Goal: Task Accomplishment & Management: Use online tool/utility

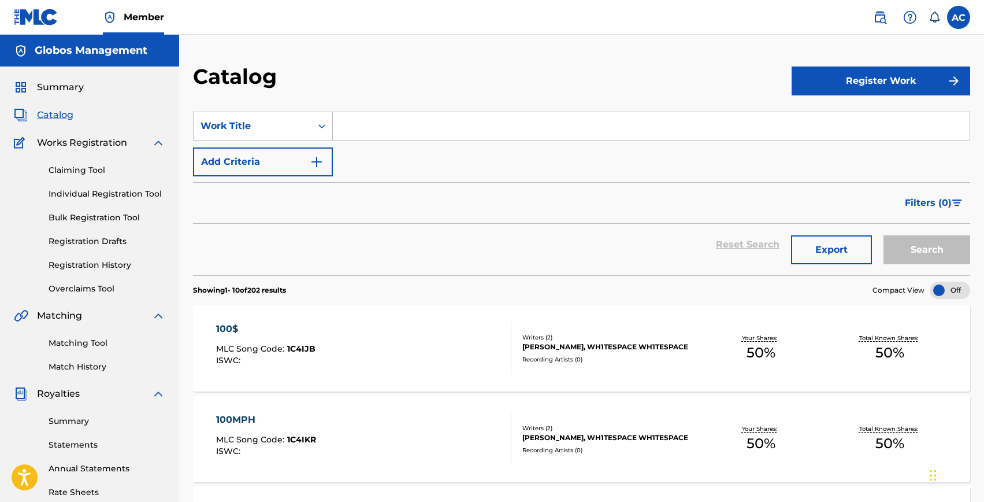
click at [62, 124] on div "Summary Catalog Works Registration Claiming Tool Individual Registration Tool B…" at bounding box center [89, 363] width 179 height 595
click at [61, 120] on span "Catalog" at bounding box center [55, 115] width 36 height 14
click at [109, 190] on link "Individual Registration Tool" at bounding box center [107, 194] width 117 height 12
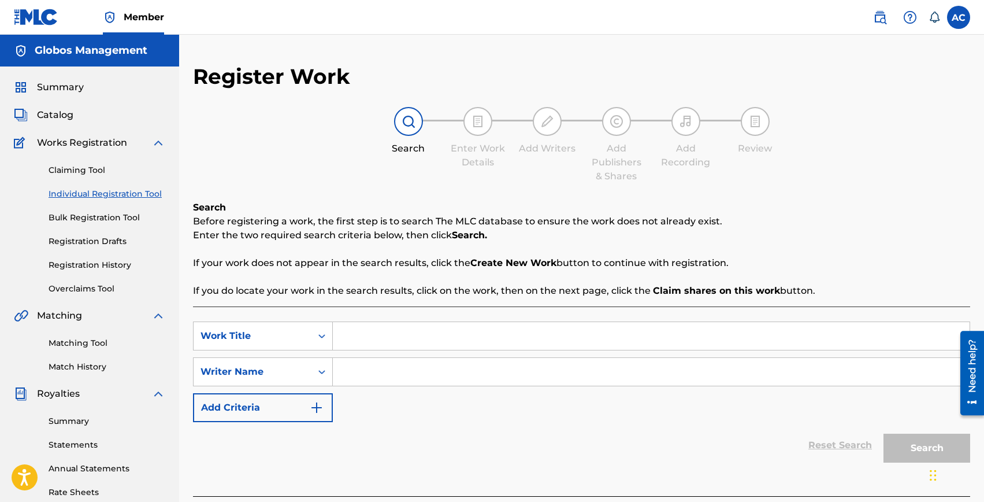
click at [83, 268] on link "Registration History" at bounding box center [107, 265] width 117 height 12
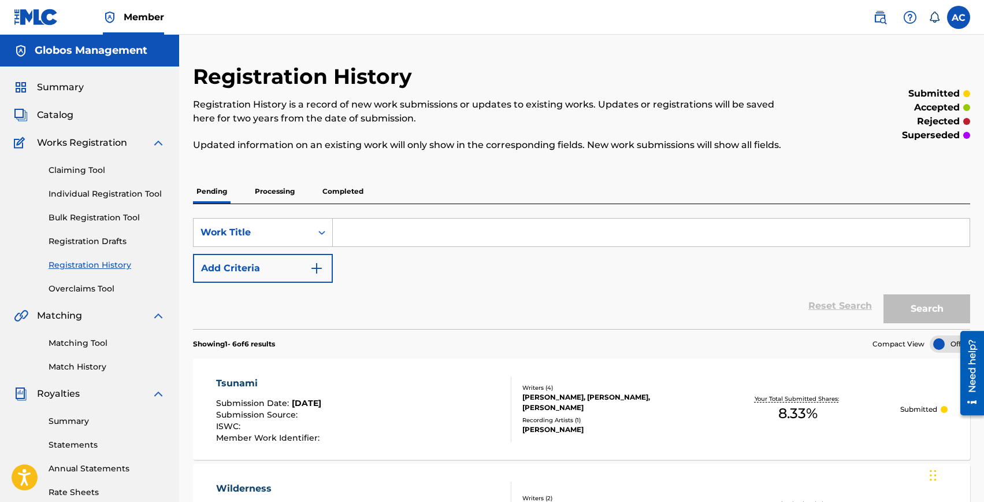
click at [342, 187] on p "Completed" at bounding box center [343, 191] width 48 height 24
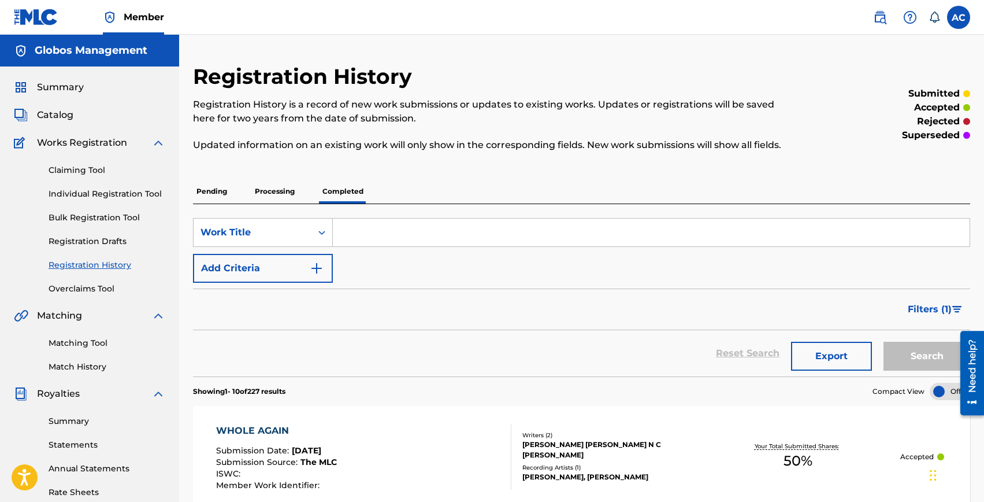
click at [213, 192] on p "Pending" at bounding box center [212, 191] width 38 height 24
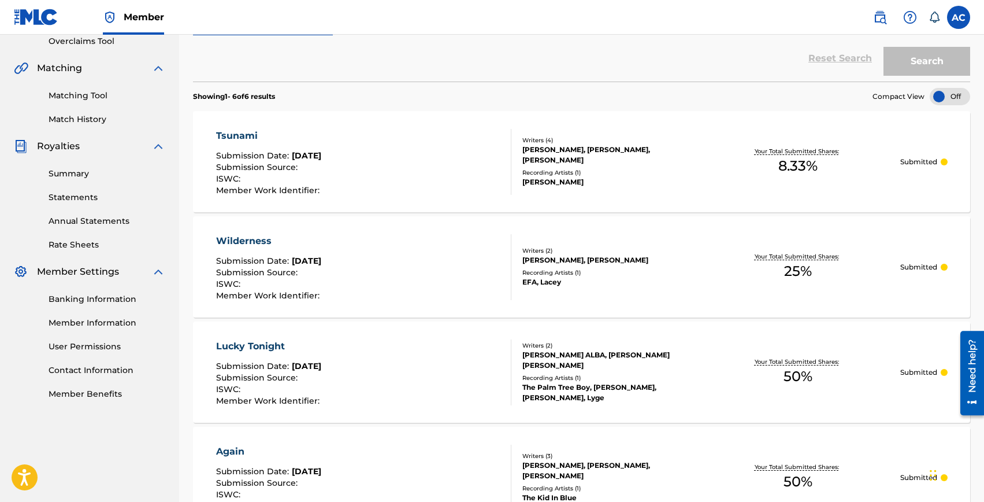
scroll to position [285, 0]
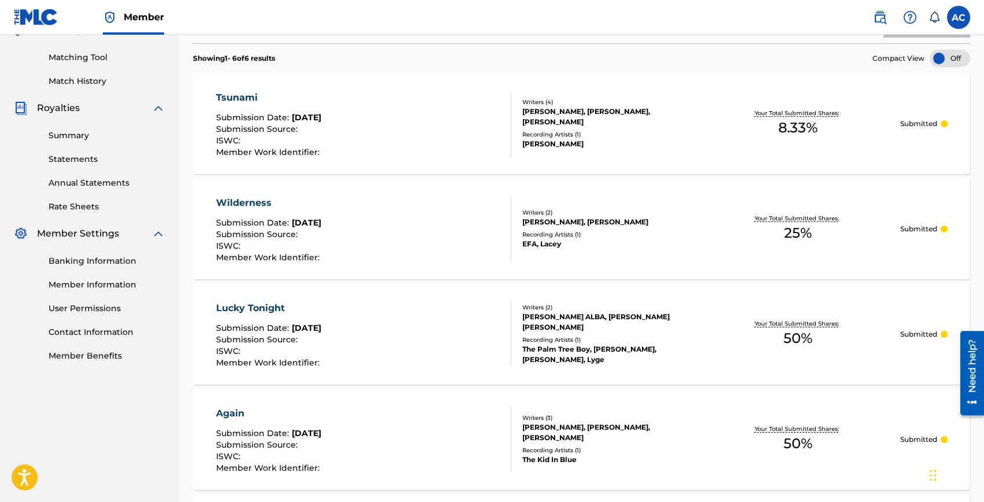
click at [278, 301] on div "Lucky Tonight" at bounding box center [269, 308] width 106 height 14
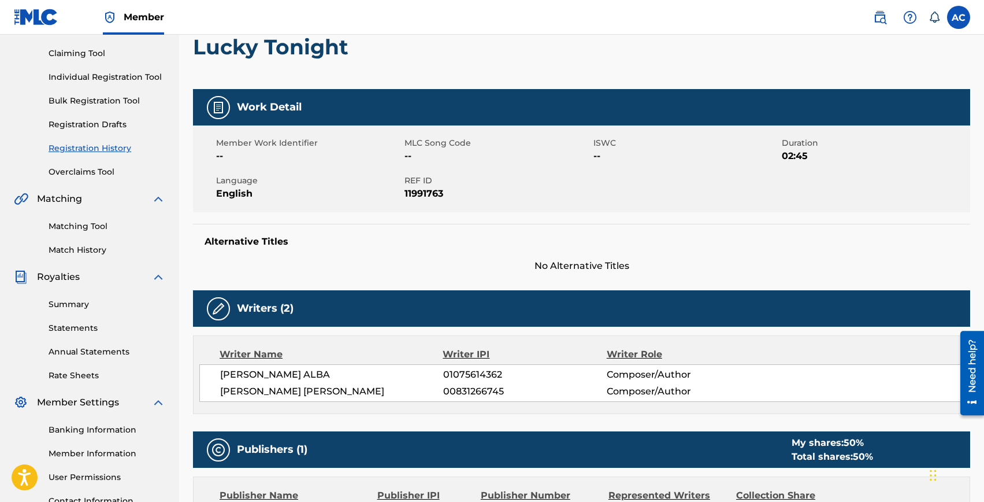
scroll to position [87, 0]
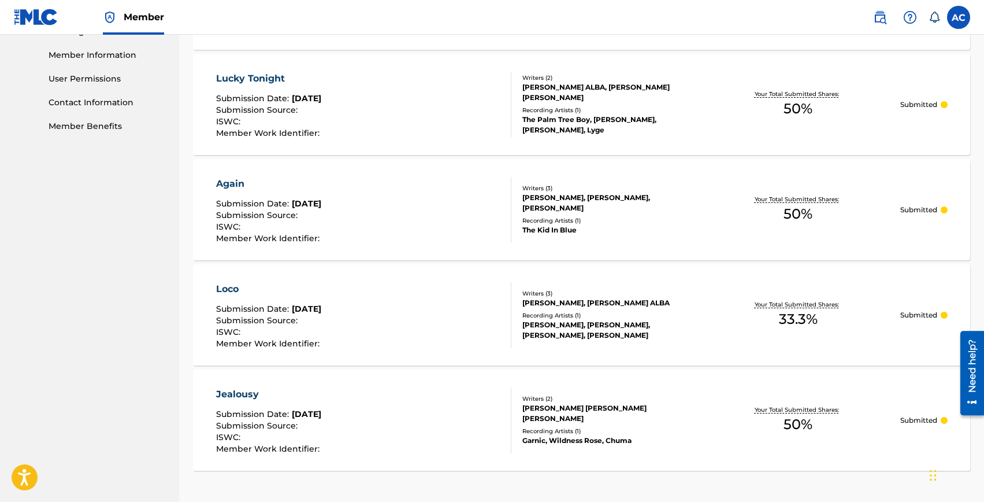
scroll to position [413, 0]
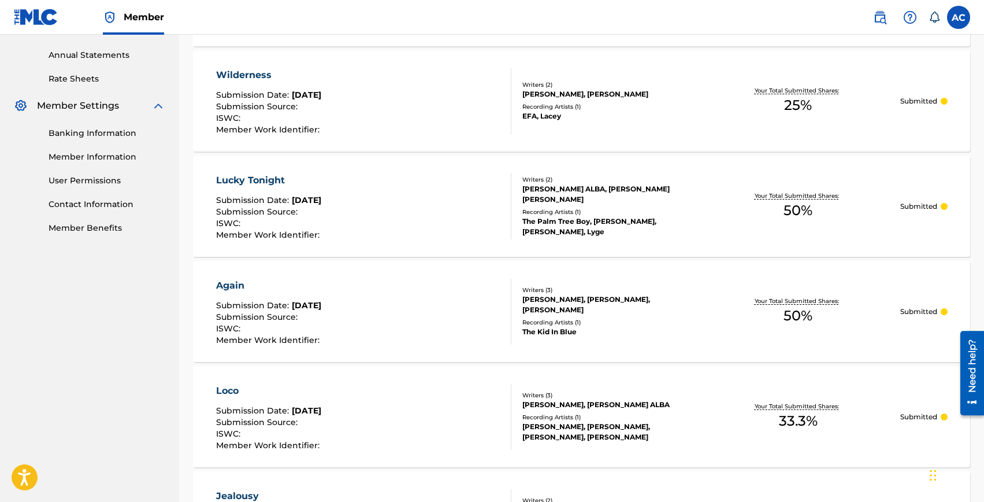
click at [233, 388] on div "Loco" at bounding box center [269, 391] width 106 height 14
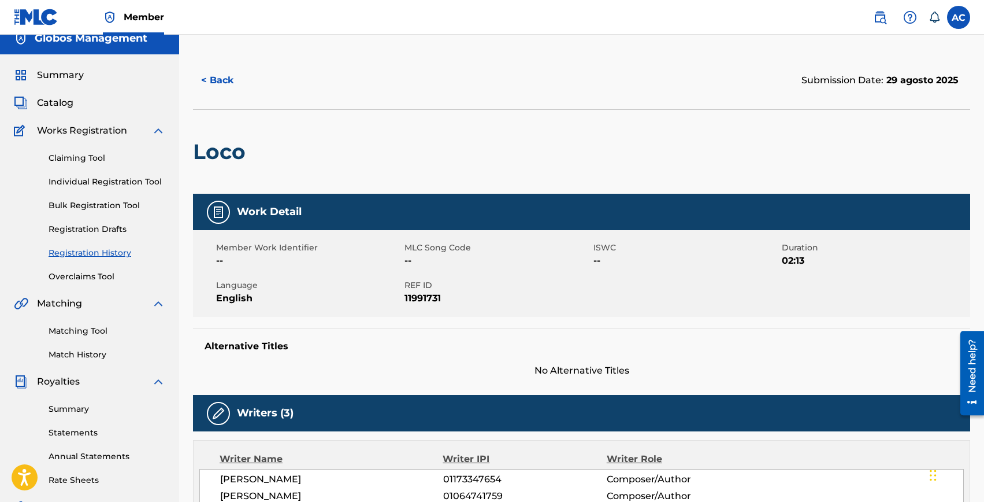
scroll to position [13, 0]
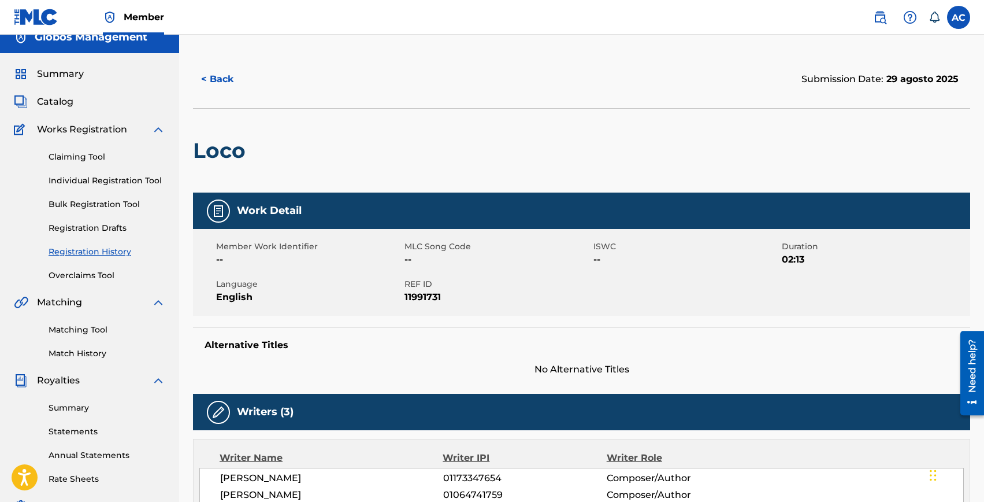
click at [75, 157] on link "Claiming Tool" at bounding box center [107, 157] width 117 height 12
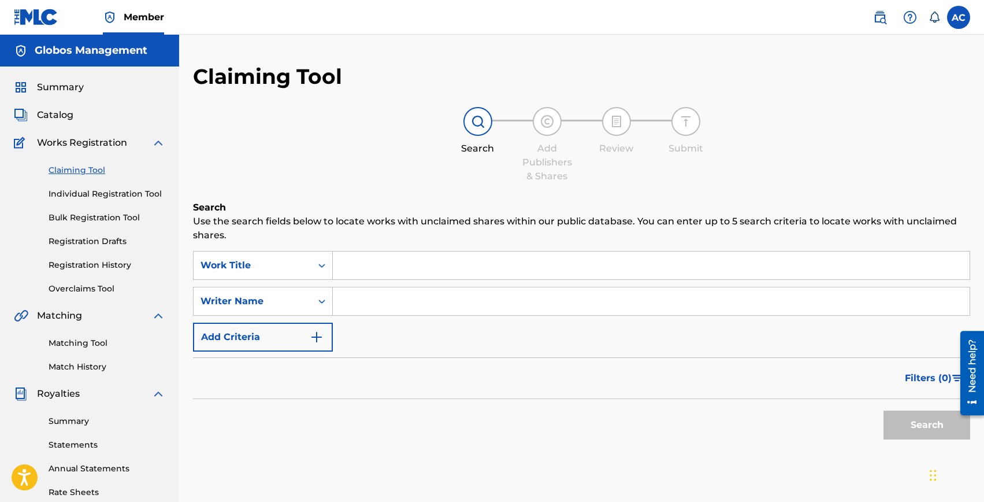
click at [51, 117] on span "Catalog" at bounding box center [55, 115] width 36 height 14
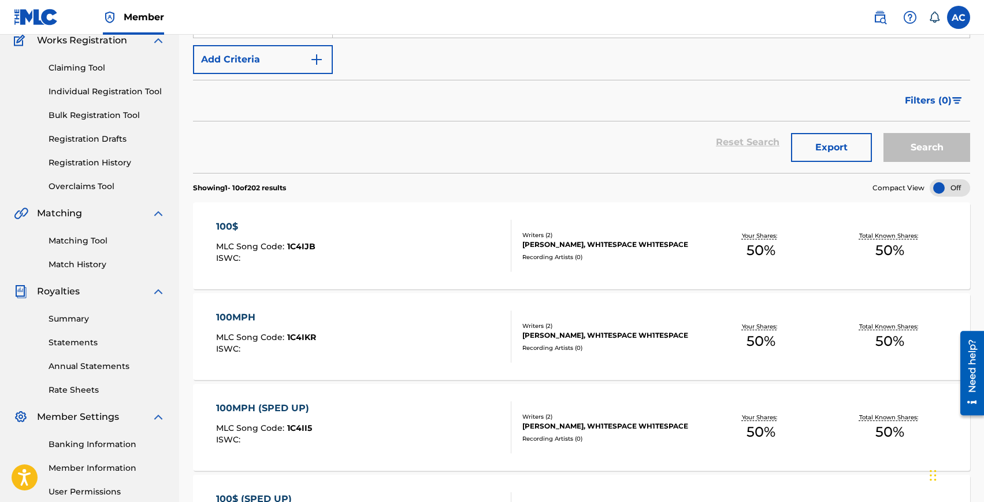
scroll to position [114, 0]
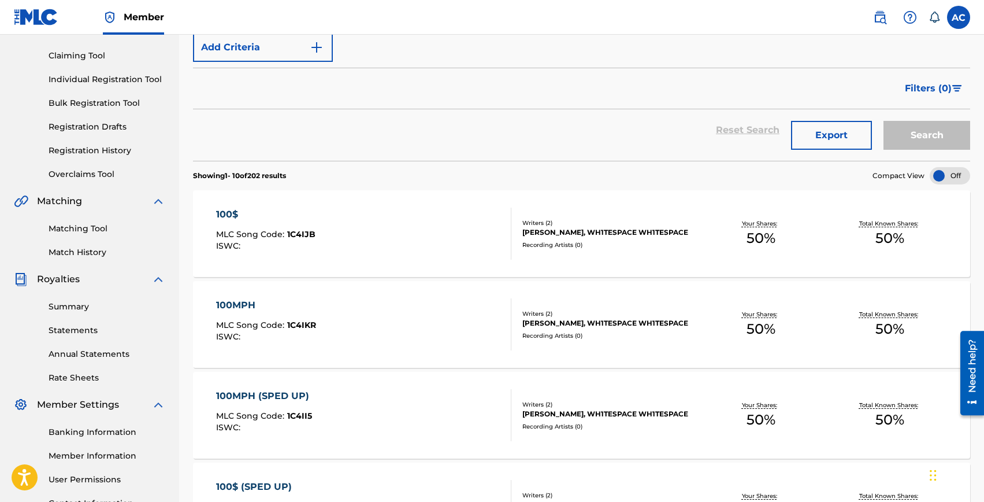
click at [66, 307] on link "Summary" at bounding box center [107, 306] width 117 height 12
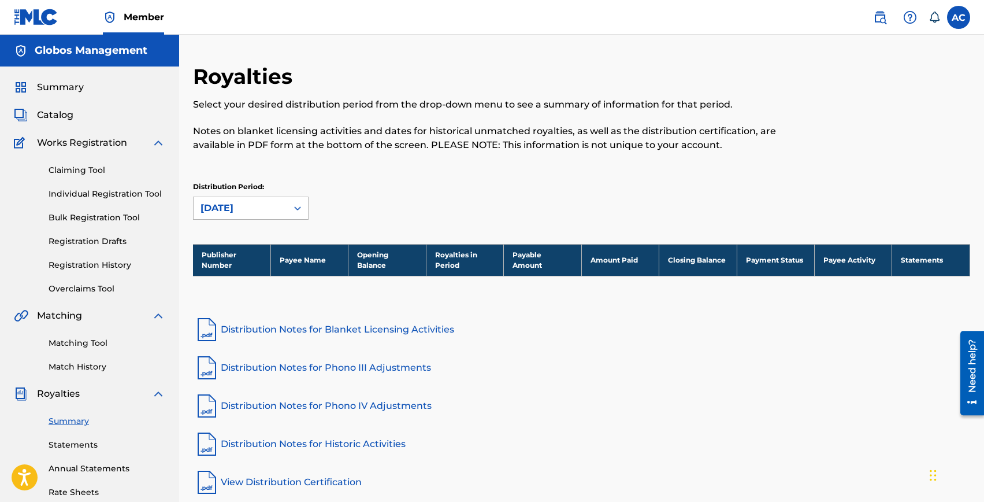
click at [241, 210] on div "[DATE]" at bounding box center [240, 208] width 80 height 14
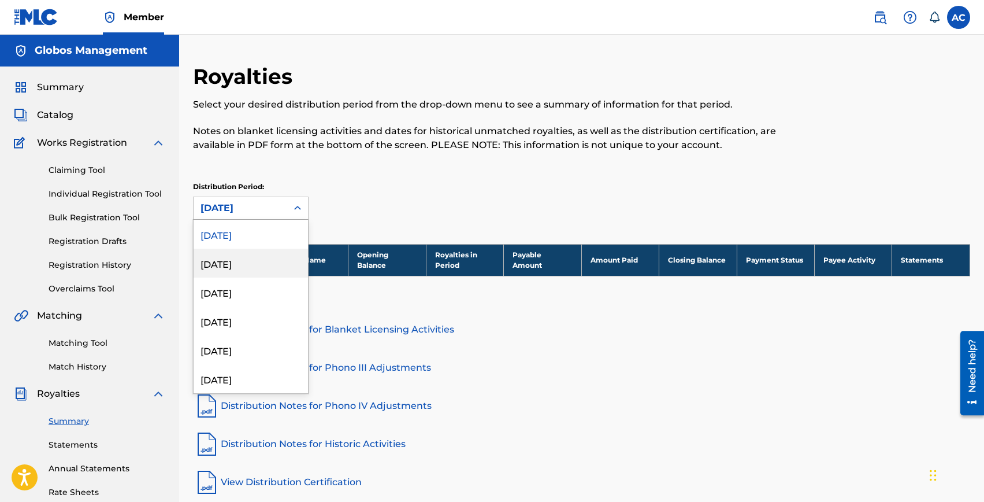
click at [255, 265] on div "[DATE]" at bounding box center [251, 262] width 114 height 29
click at [251, 213] on div "[DATE]" at bounding box center [240, 208] width 80 height 14
click at [257, 232] on div "[DATE]" at bounding box center [251, 234] width 114 height 29
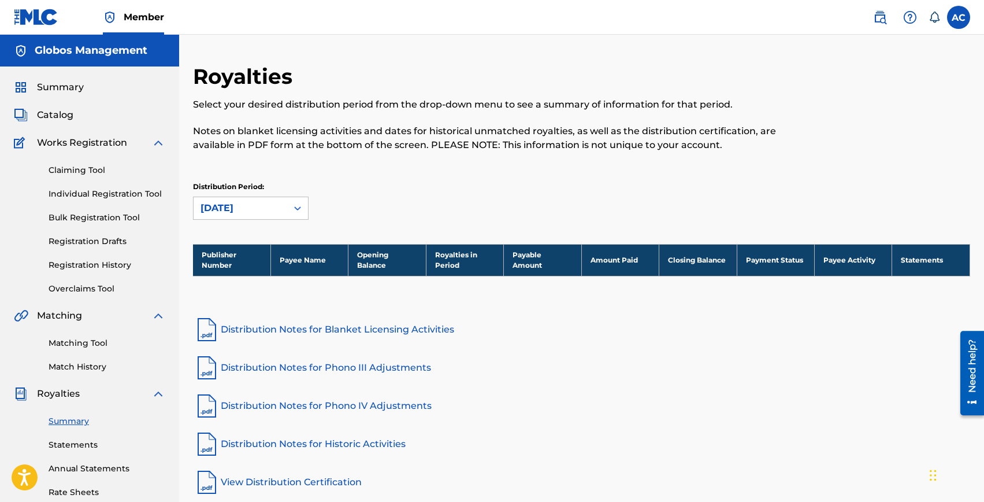
click at [284, 328] on link "Distribution Notes for Blanket Licensing Activities" at bounding box center [581, 329] width 777 height 28
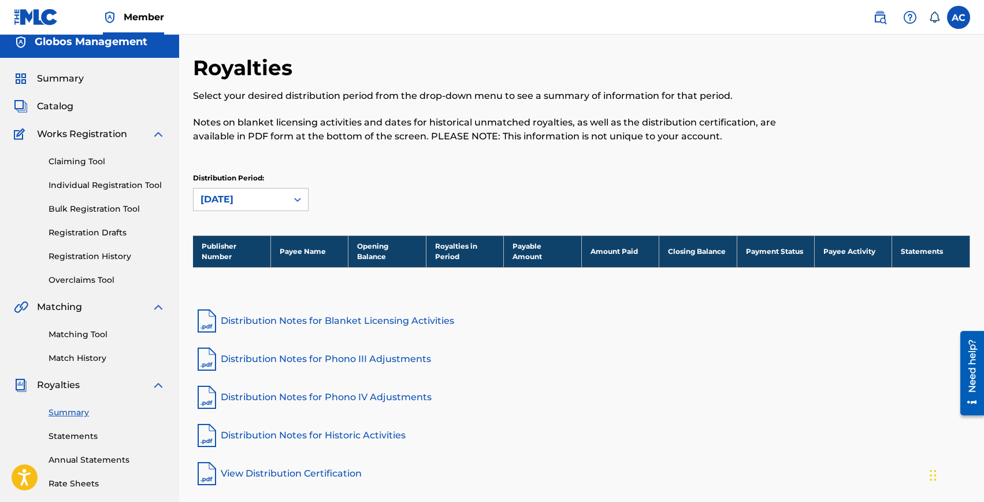
scroll to position [2, 0]
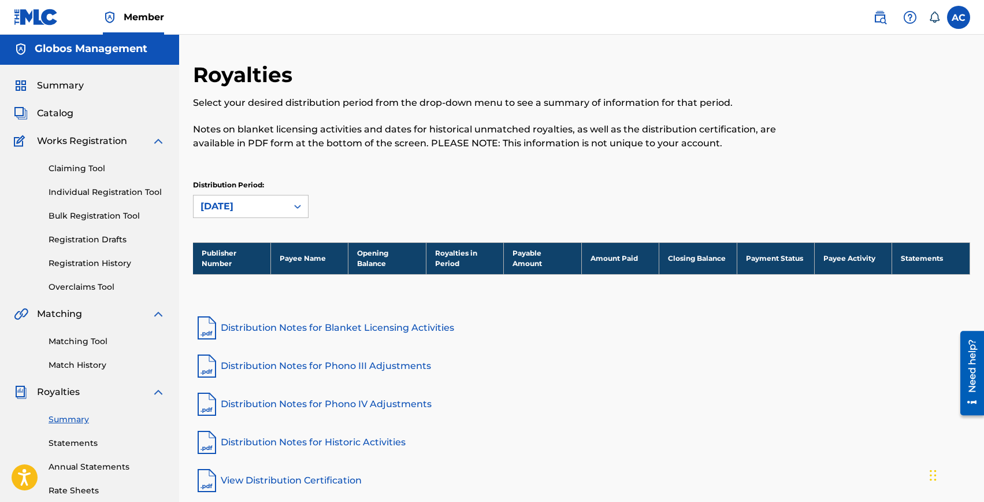
click at [83, 262] on link "Registration History" at bounding box center [107, 263] width 117 height 12
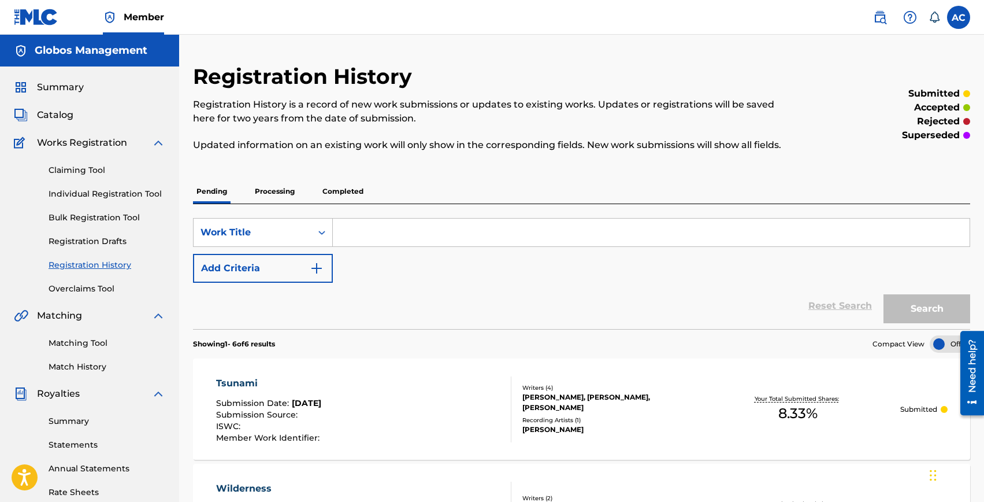
click at [332, 190] on p "Completed" at bounding box center [343, 191] width 48 height 24
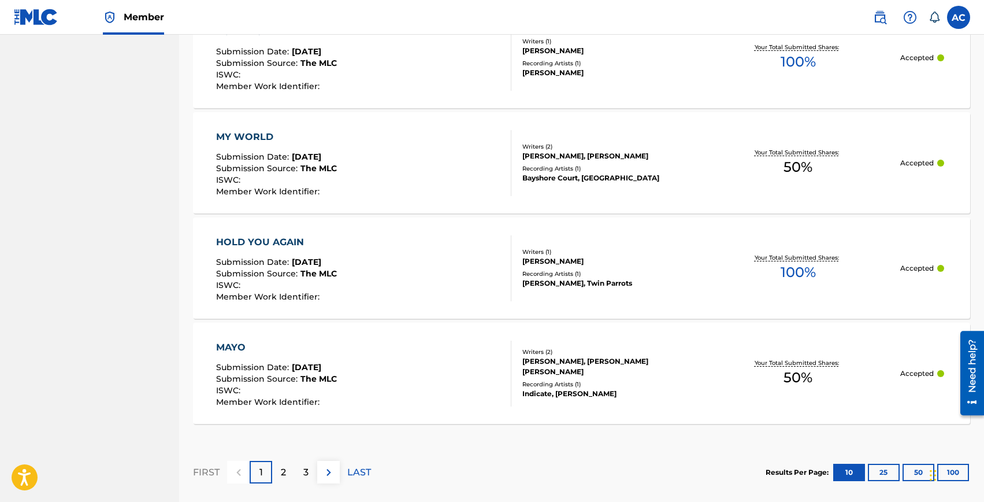
scroll to position [1085, 0]
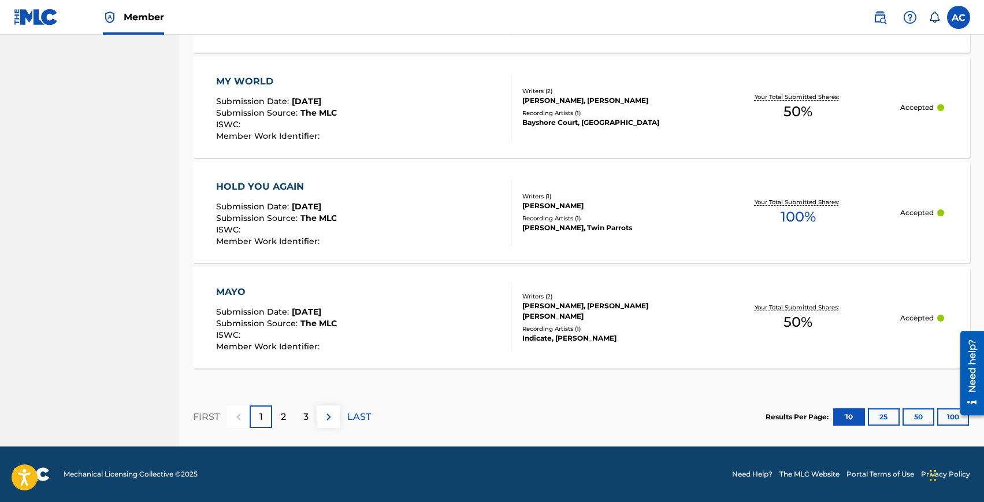
click at [944, 419] on button "100" at bounding box center [953, 416] width 32 height 17
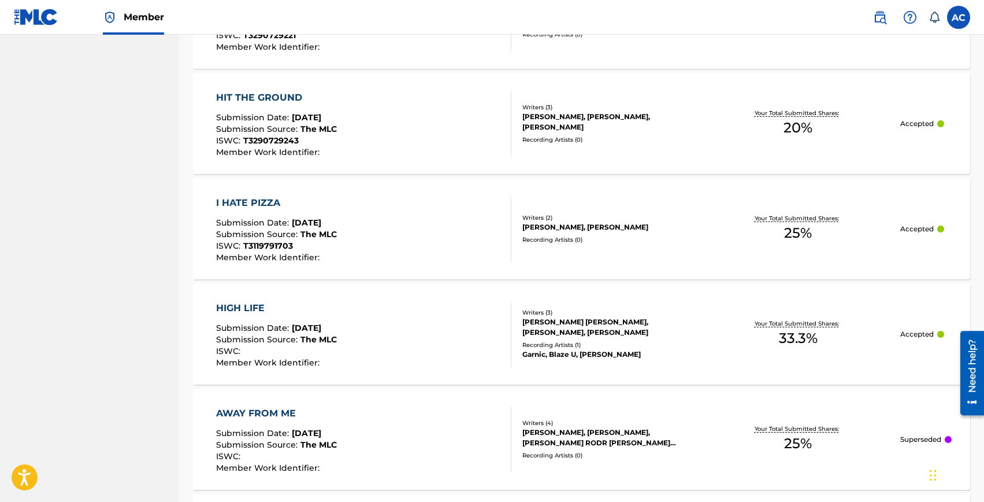
scroll to position [10549, 0]
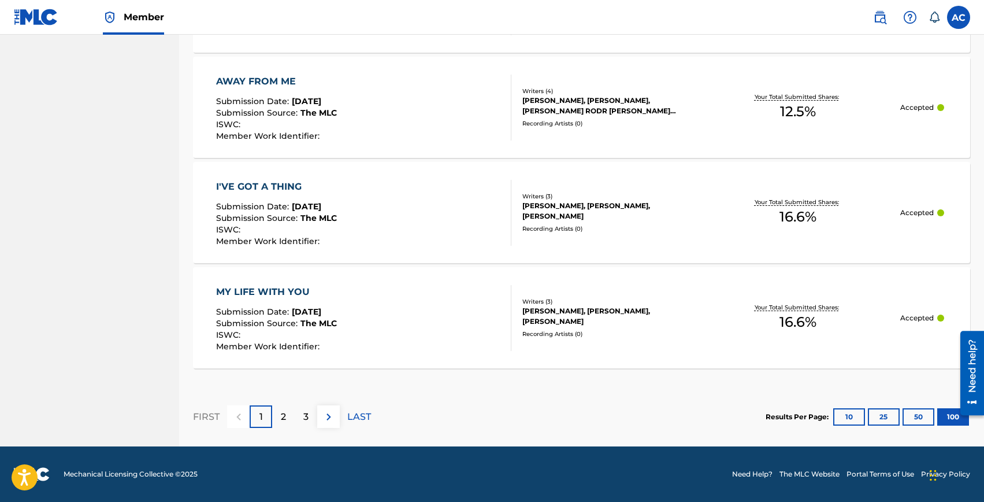
click at [360, 414] on p "LAST" at bounding box center [359, 417] width 24 height 14
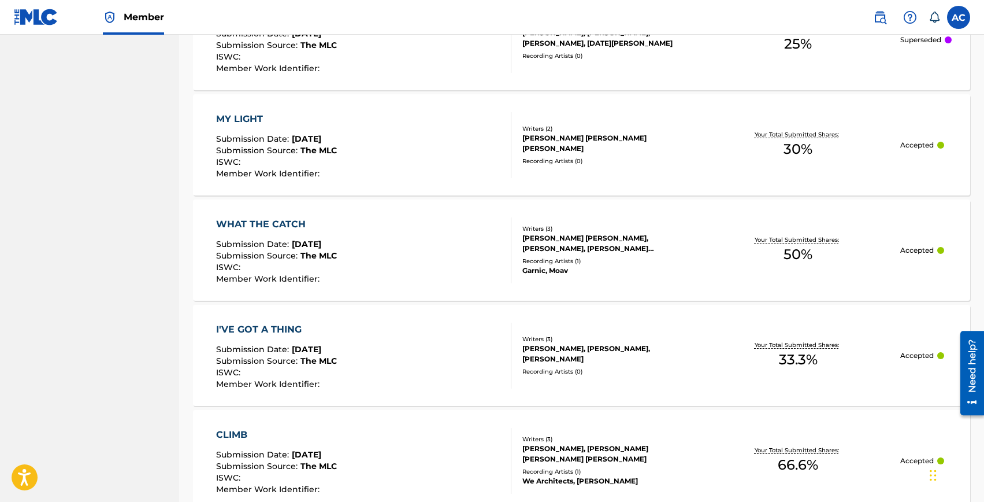
scroll to position [1045, 0]
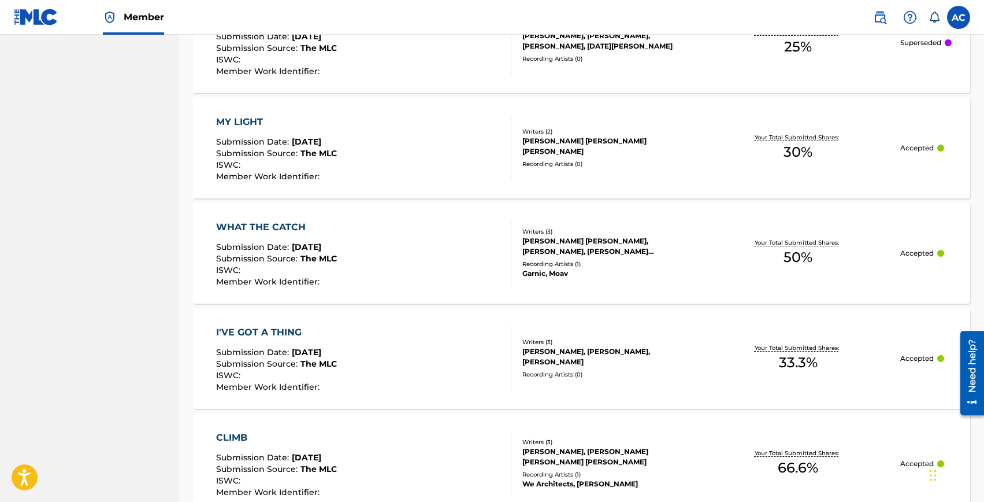
click at [254, 334] on div "I'VE GOT A THING" at bounding box center [276, 332] width 121 height 14
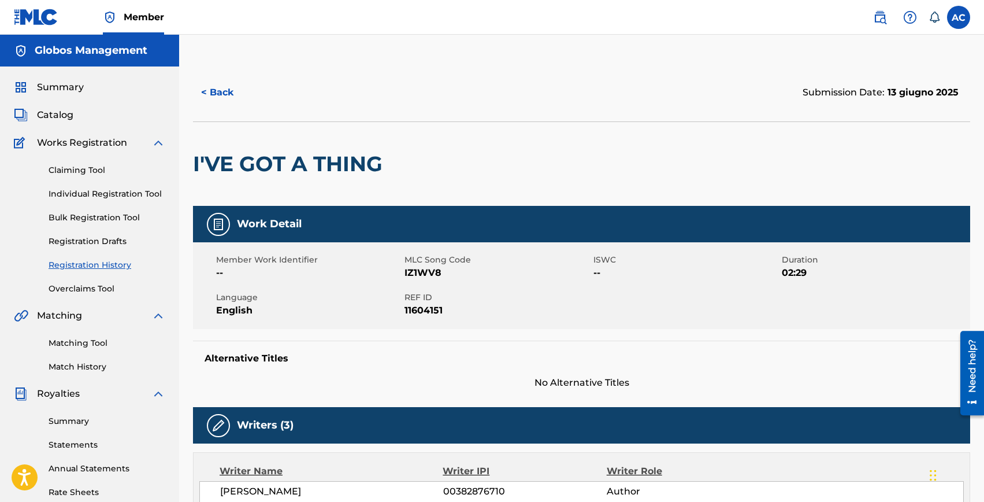
click at [79, 191] on link "Individual Registration Tool" at bounding box center [107, 194] width 117 height 12
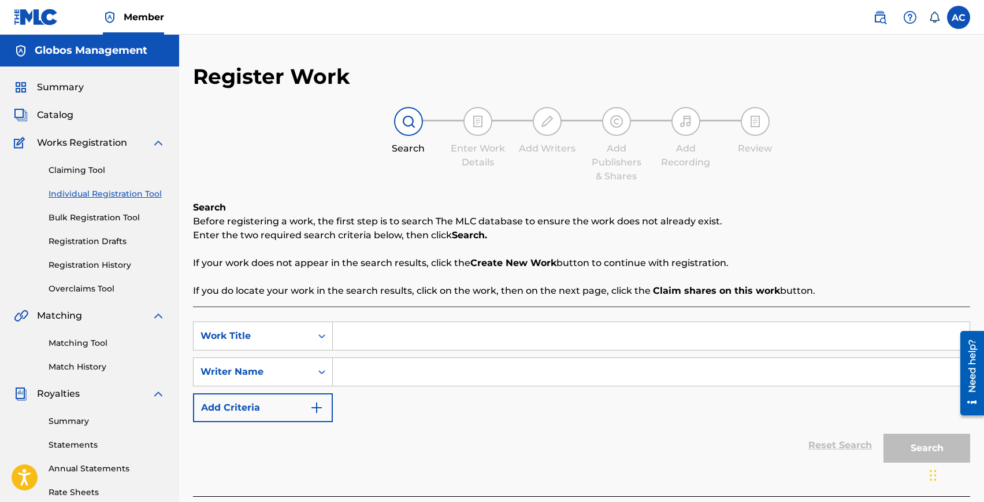
click at [65, 172] on link "Claiming Tool" at bounding box center [107, 170] width 117 height 12
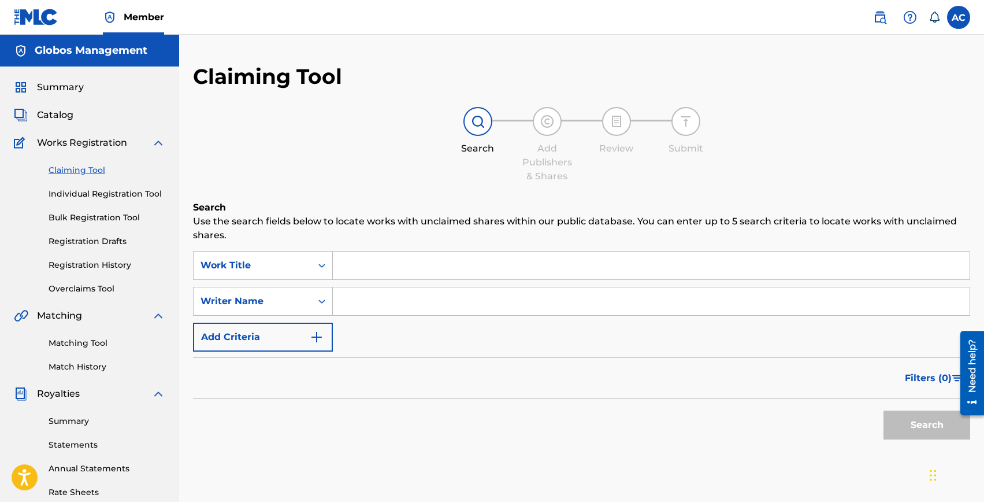
click at [354, 276] on input "Search Form" at bounding box center [651, 265] width 637 height 28
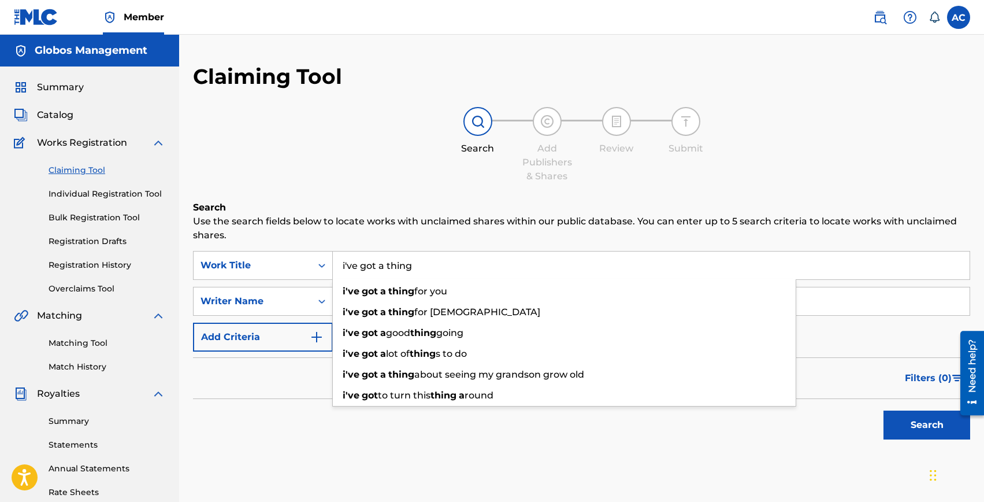
type input "i've got a thing"
click at [308, 205] on h6 "Search" at bounding box center [581, 207] width 777 height 14
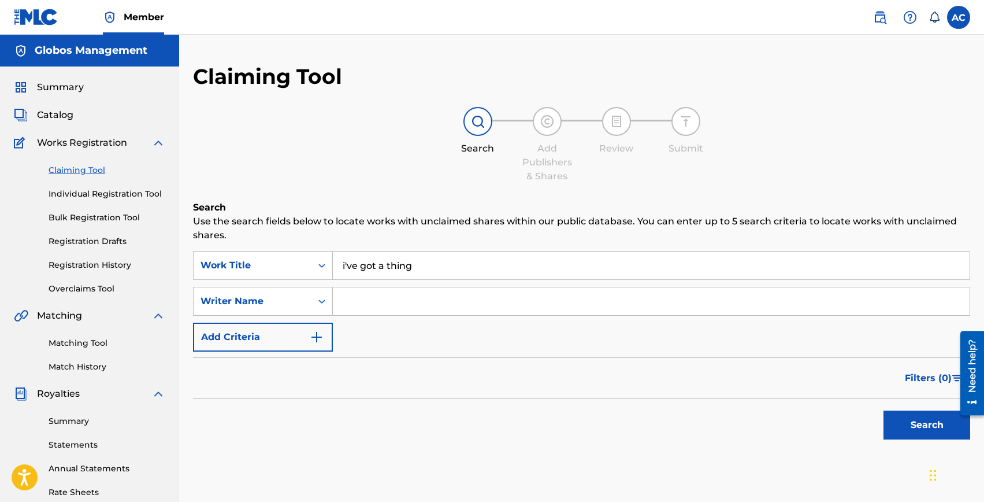
click at [370, 303] on input "Search Form" at bounding box center [651, 301] width 637 height 28
type input "[PERSON_NAME]"
click at [883, 410] on button "Search" at bounding box center [926, 424] width 87 height 29
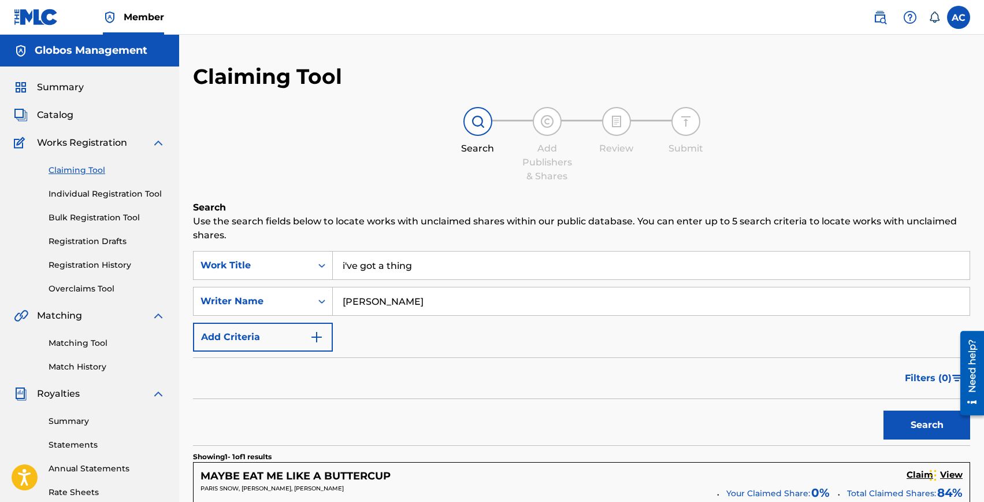
click at [77, 191] on link "Individual Registration Tool" at bounding box center [107, 194] width 117 height 12
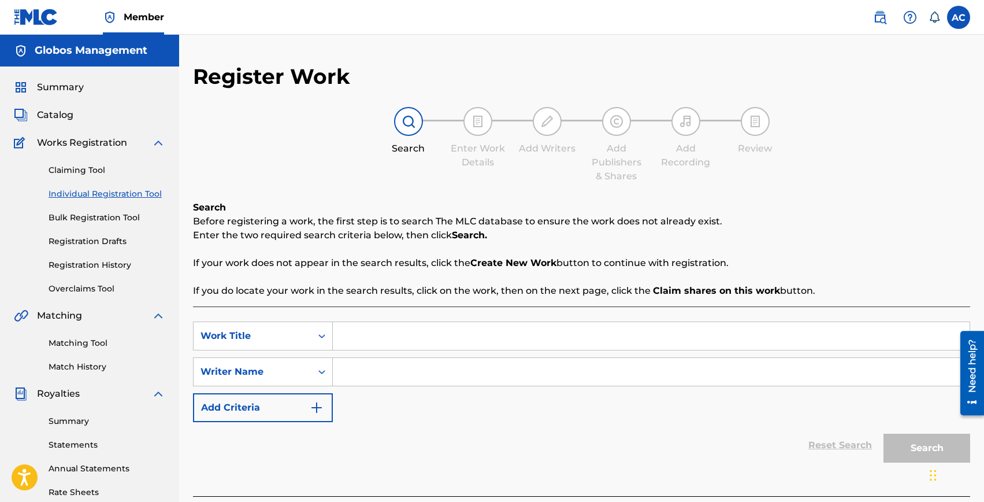
click at [373, 336] on input "Search Form" at bounding box center [651, 336] width 637 height 28
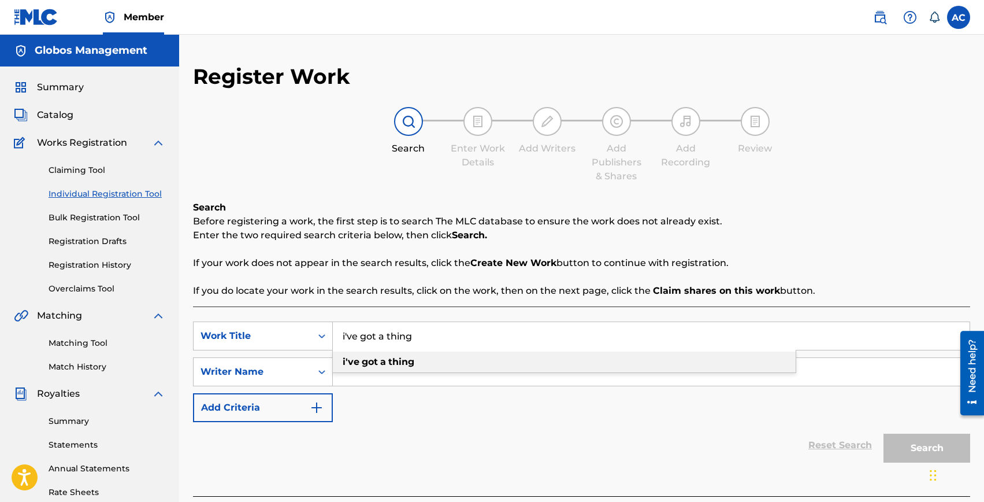
type input "i've got a thing"
click at [391, 367] on div "i've got a thing" at bounding box center [564, 361] width 463 height 21
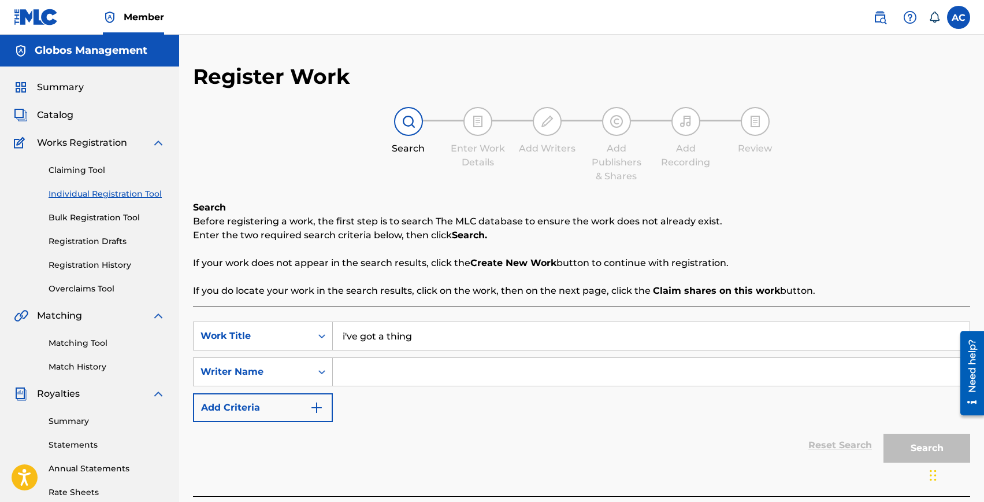
click at [393, 362] on input "Search Form" at bounding box center [651, 372] width 637 height 28
type input "v"
type input "[PERSON_NAME]"
click at [883, 433] on button "Search" at bounding box center [926, 447] width 87 height 29
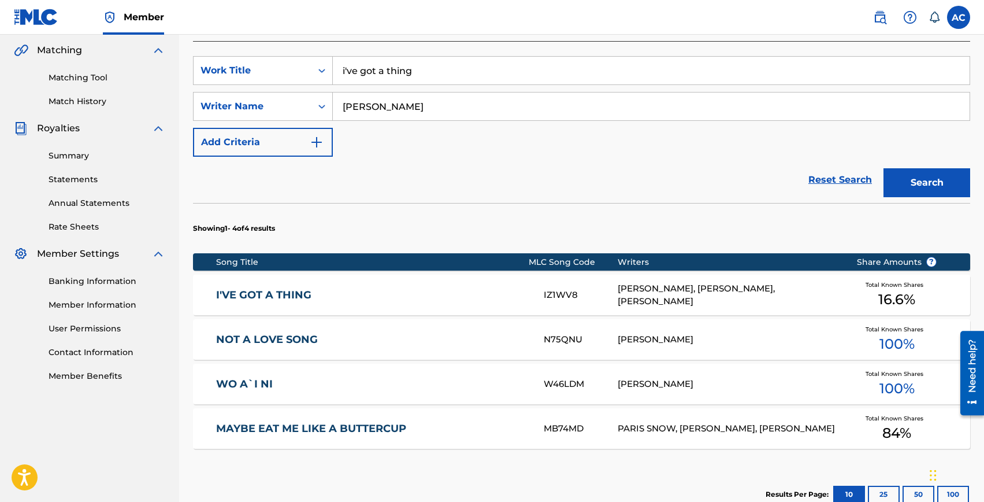
scroll to position [263, 0]
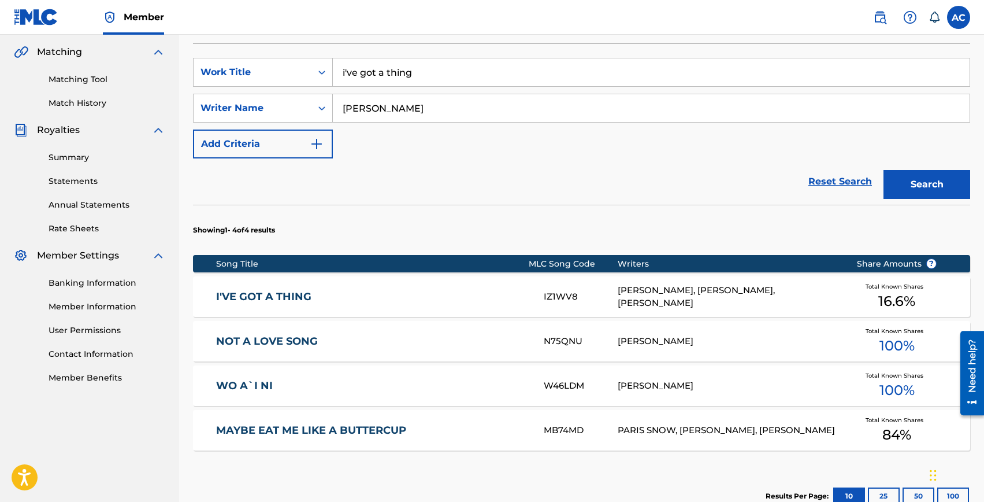
click at [262, 298] on link "I'VE GOT A THING" at bounding box center [372, 296] width 312 height 13
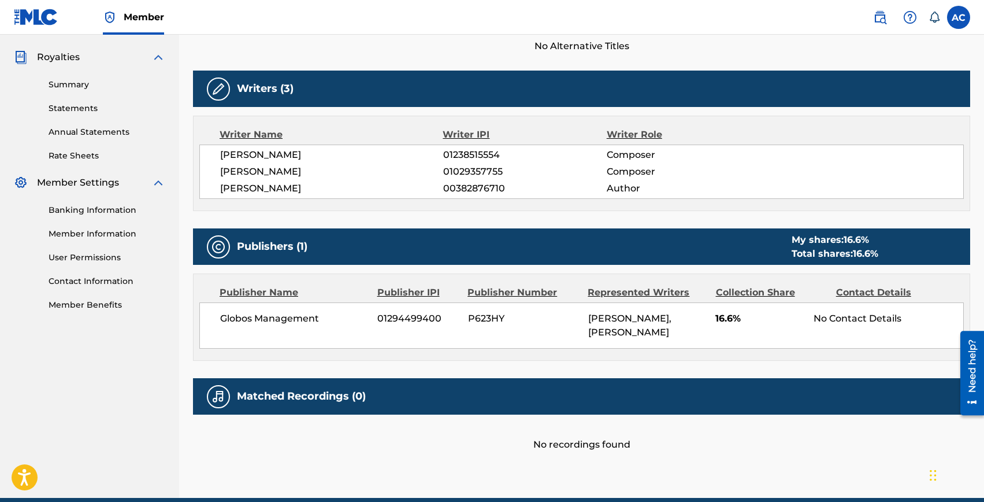
scroll to position [337, 0]
